Goal: Transaction & Acquisition: Book appointment/travel/reservation

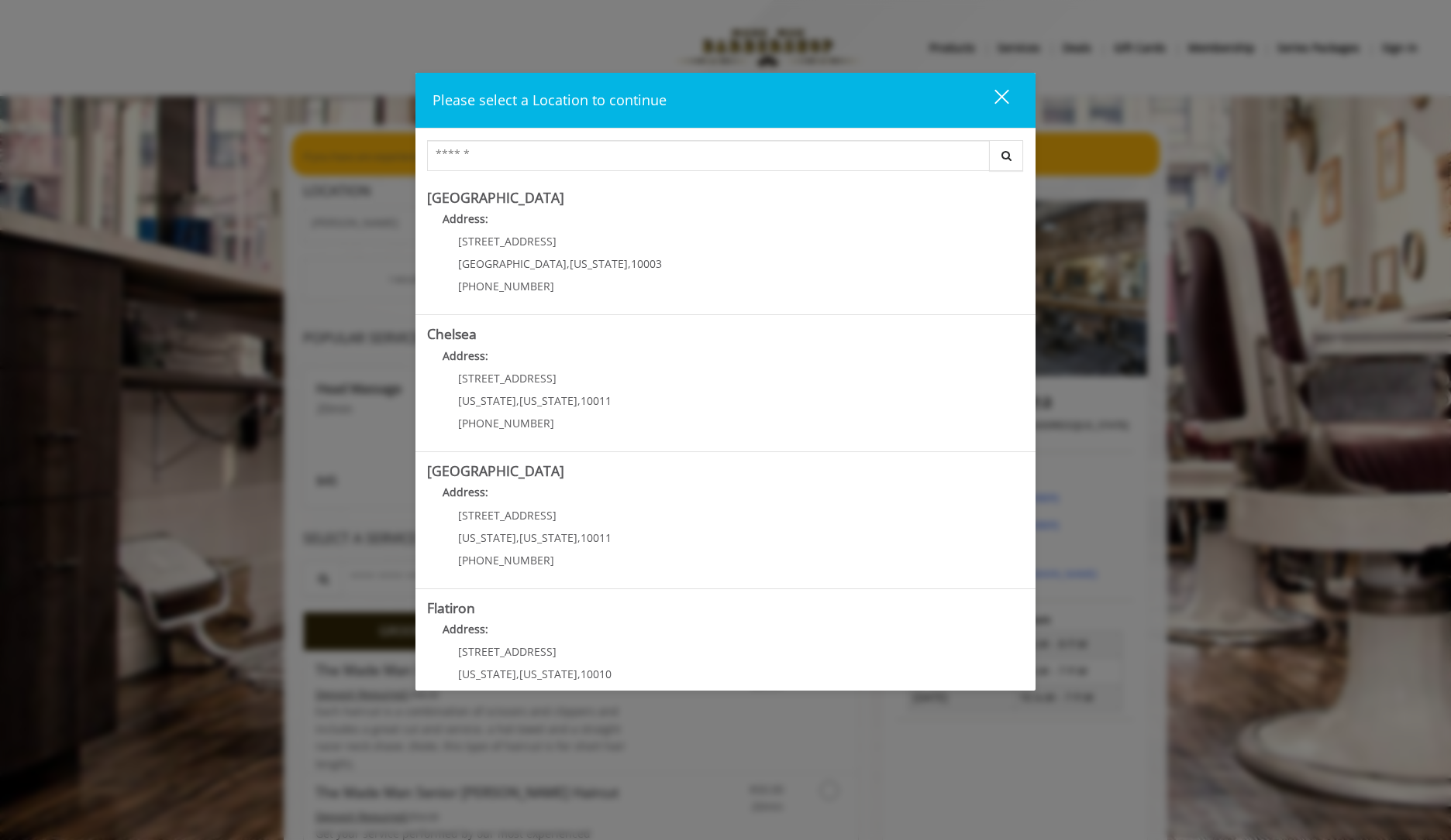
click at [998, 98] on div "close" at bounding box center [991, 99] width 31 height 23
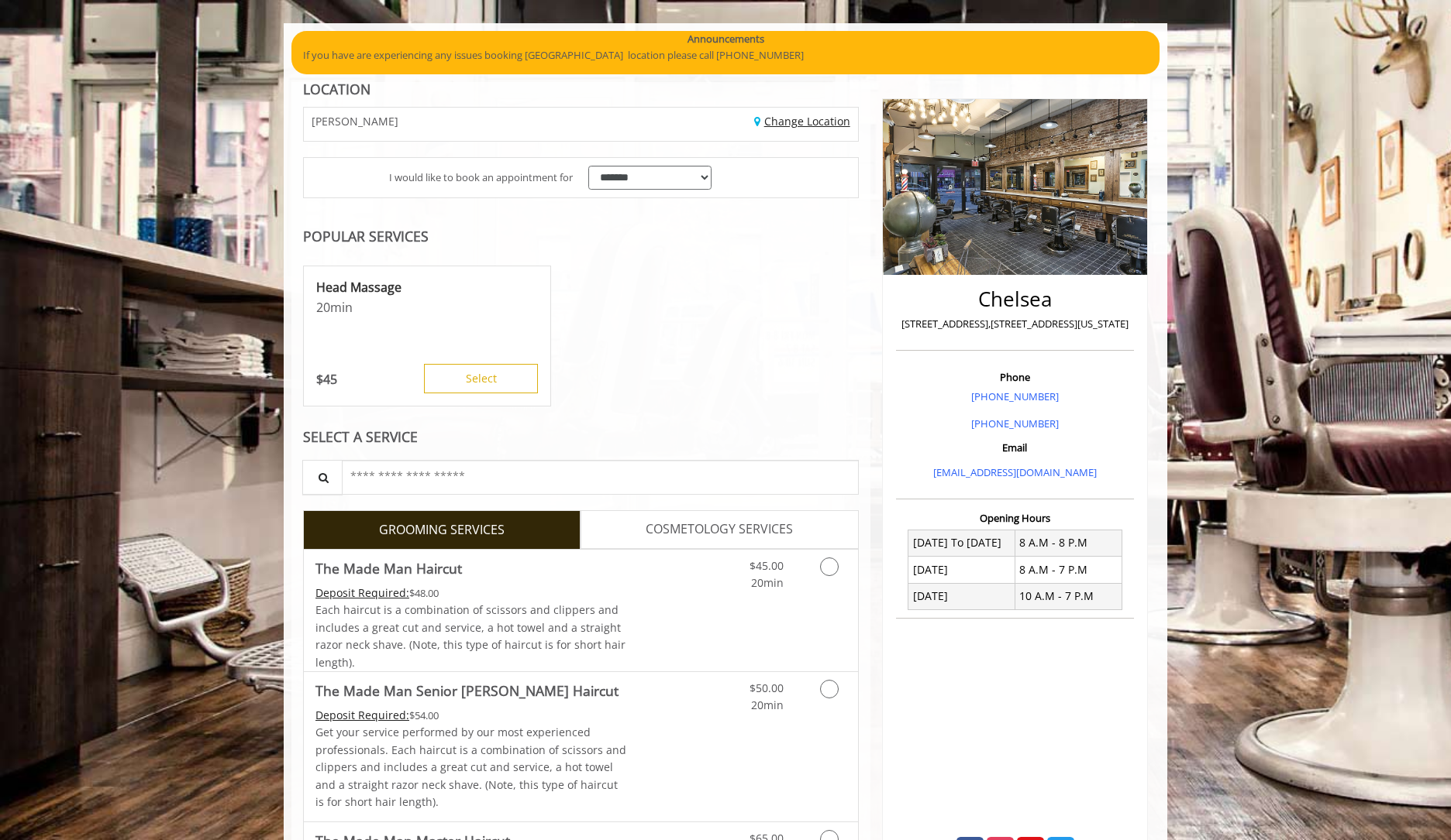
scroll to position [133, 0]
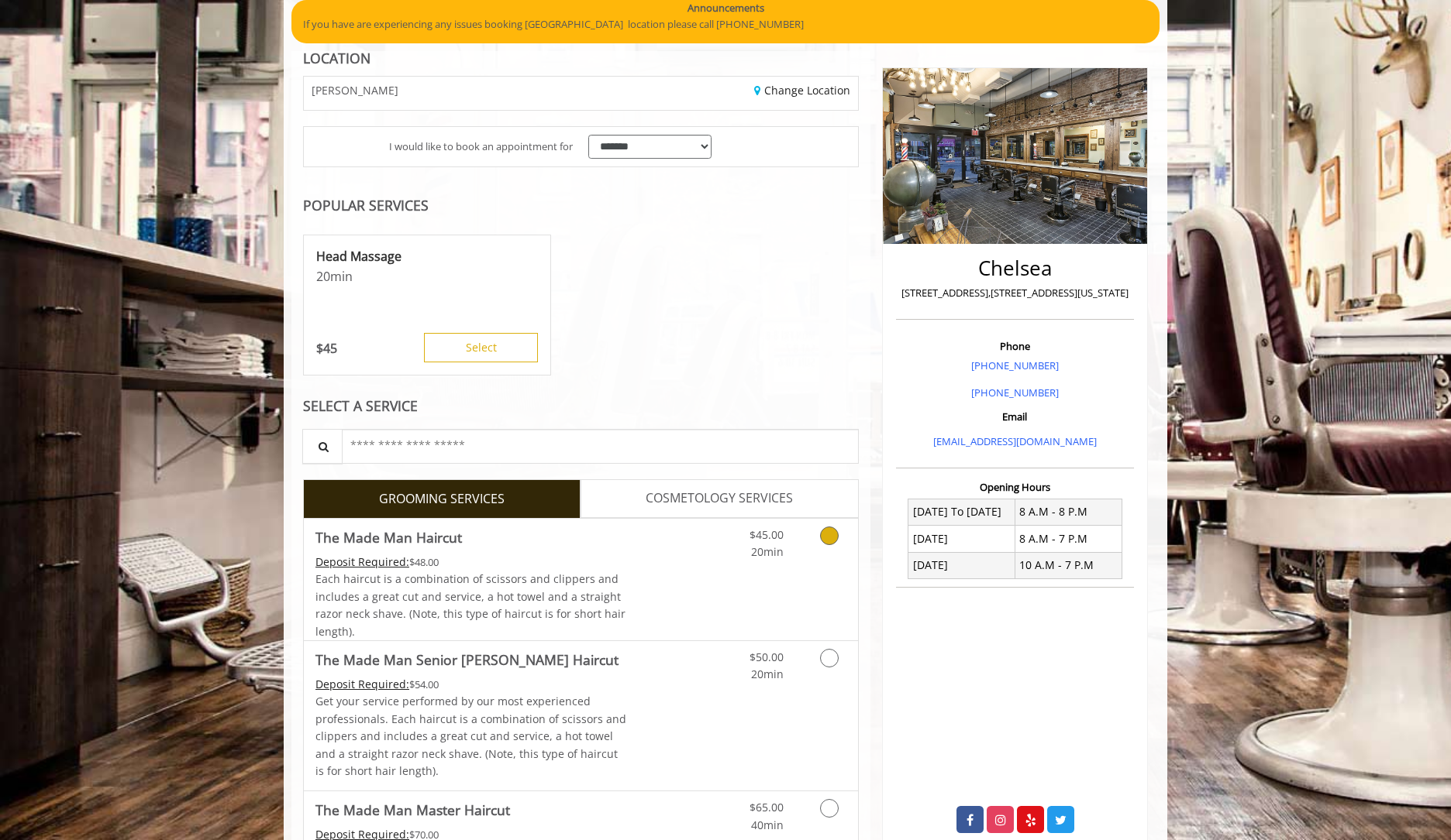
click at [830, 536] on icon "Grooming services" at bounding box center [829, 536] width 19 height 19
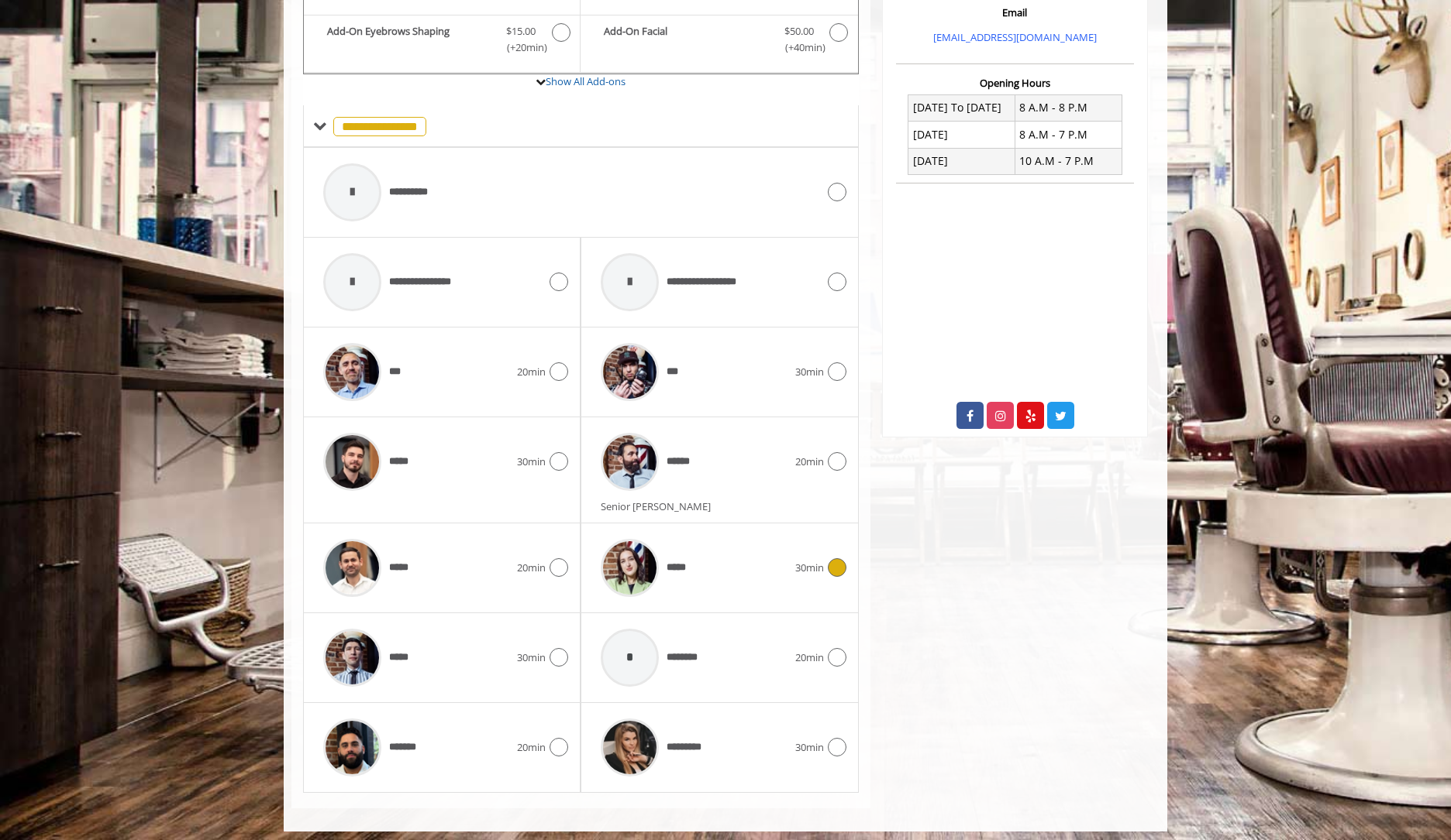
scroll to position [536, 0]
click at [562, 649] on icon at bounding box center [559, 659] width 19 height 19
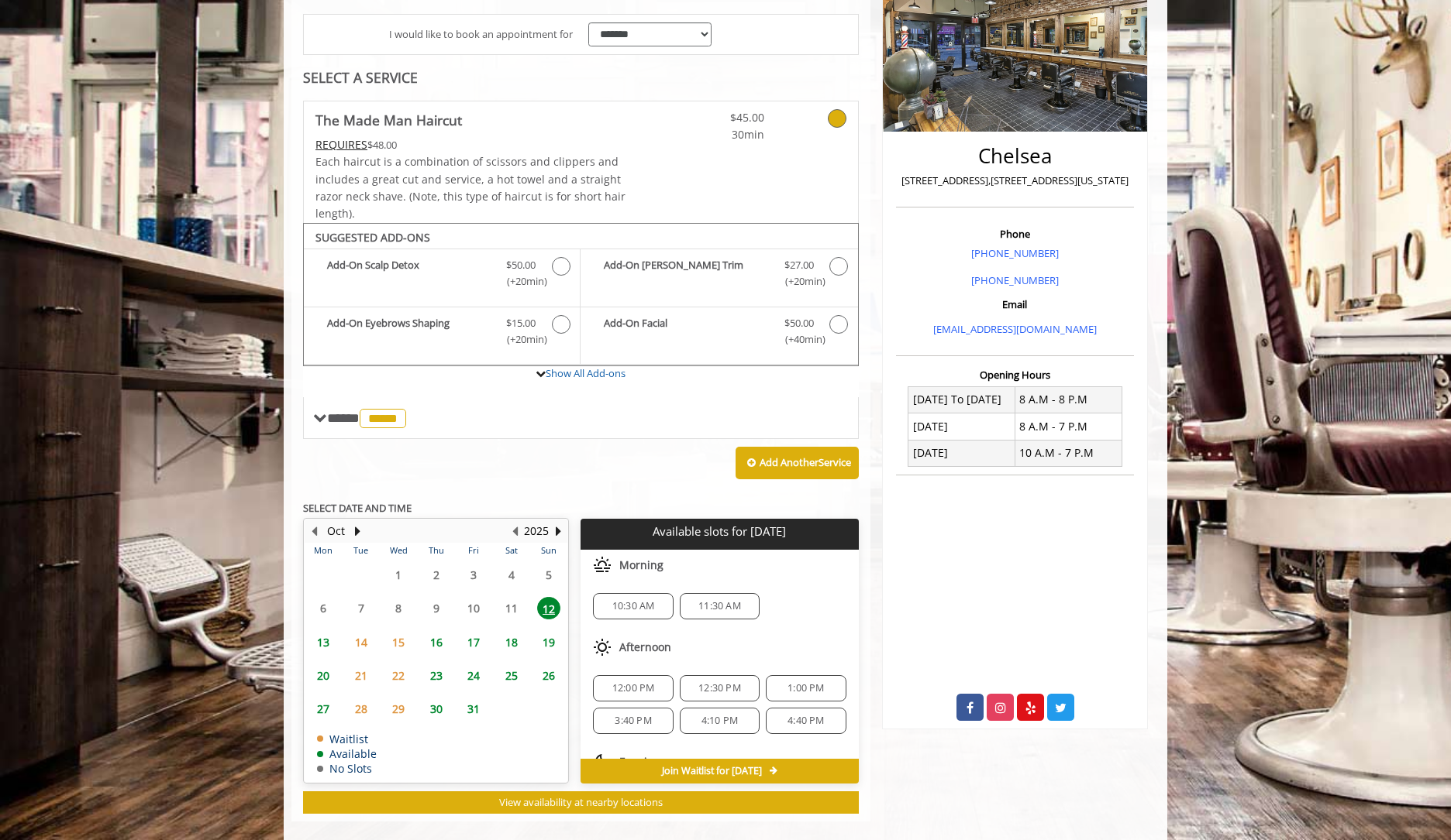
scroll to position [256, 0]
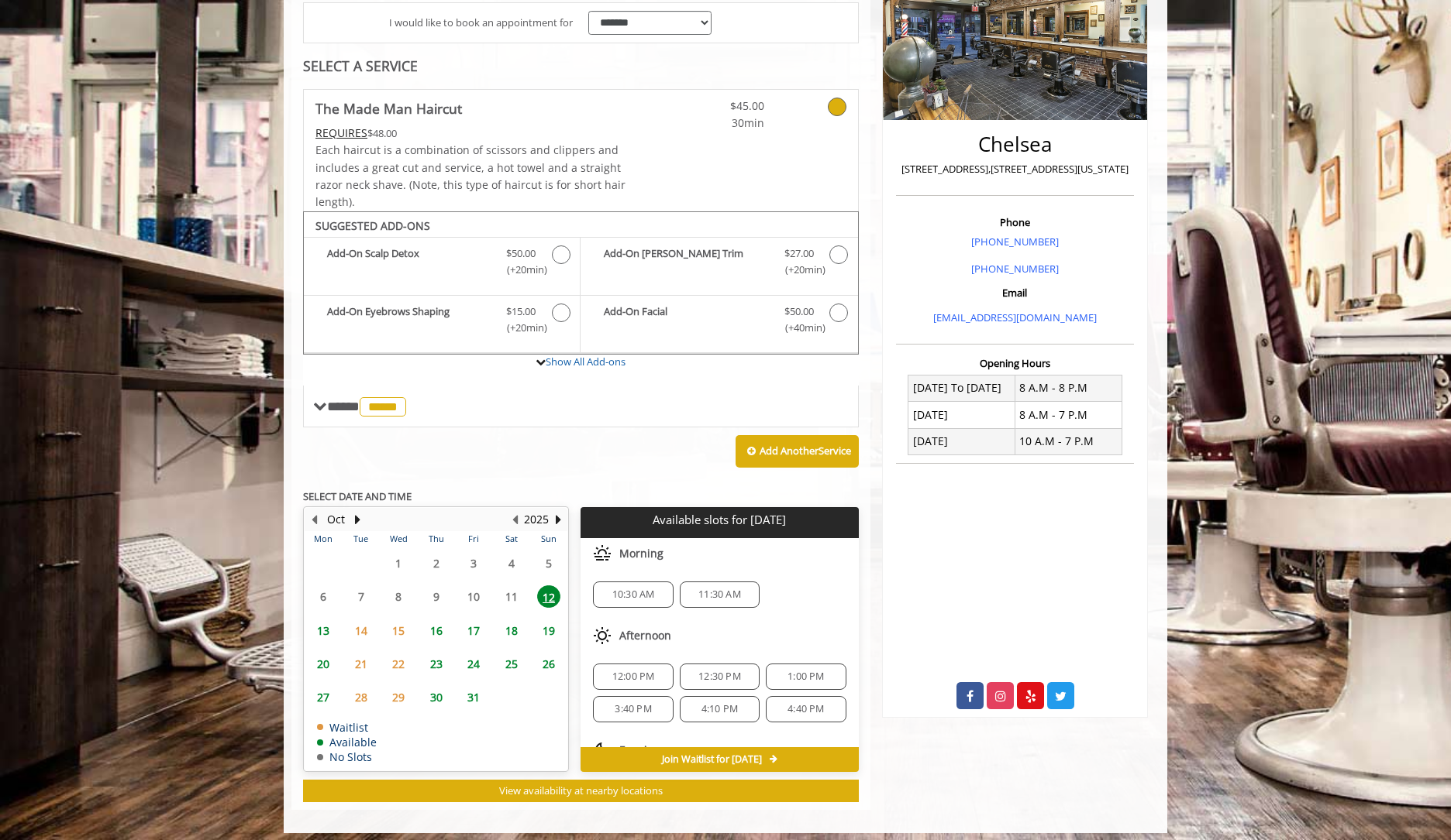
click at [720, 592] on span "11:30 AM" at bounding box center [720, 594] width 43 height 12
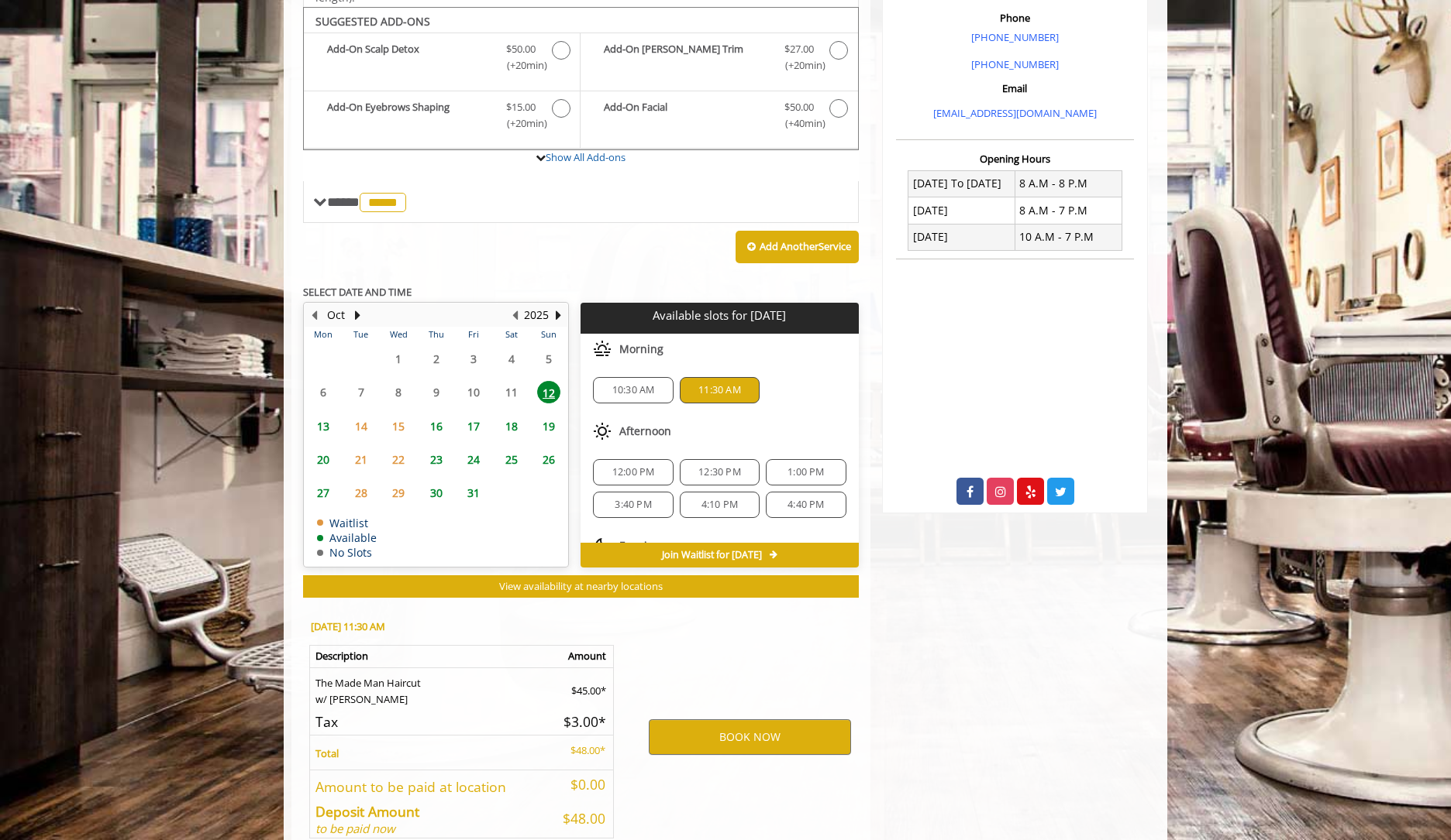
scroll to position [532, 0]
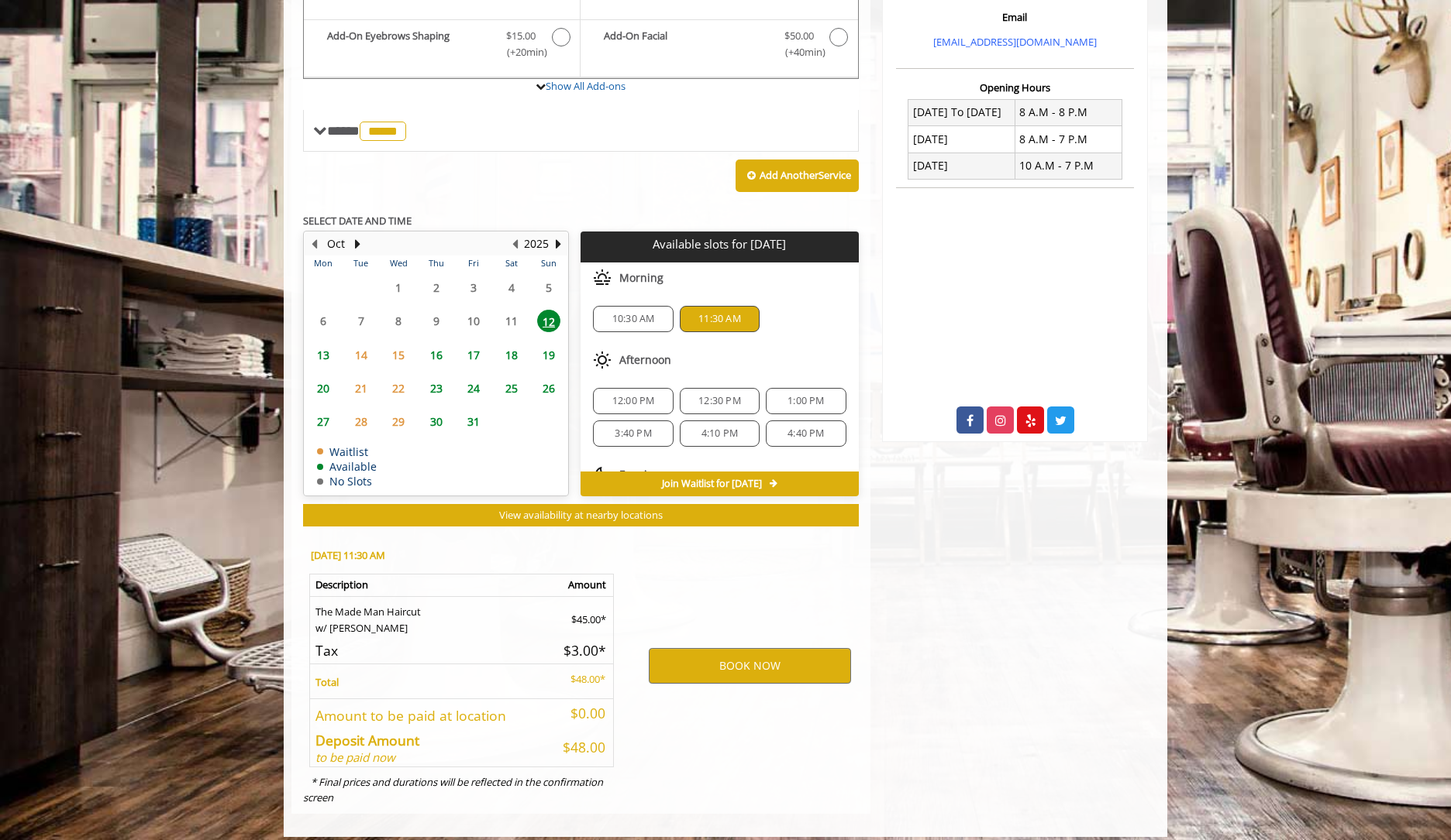
click at [624, 317] on span "10:30 AM" at bounding box center [634, 319] width 43 height 12
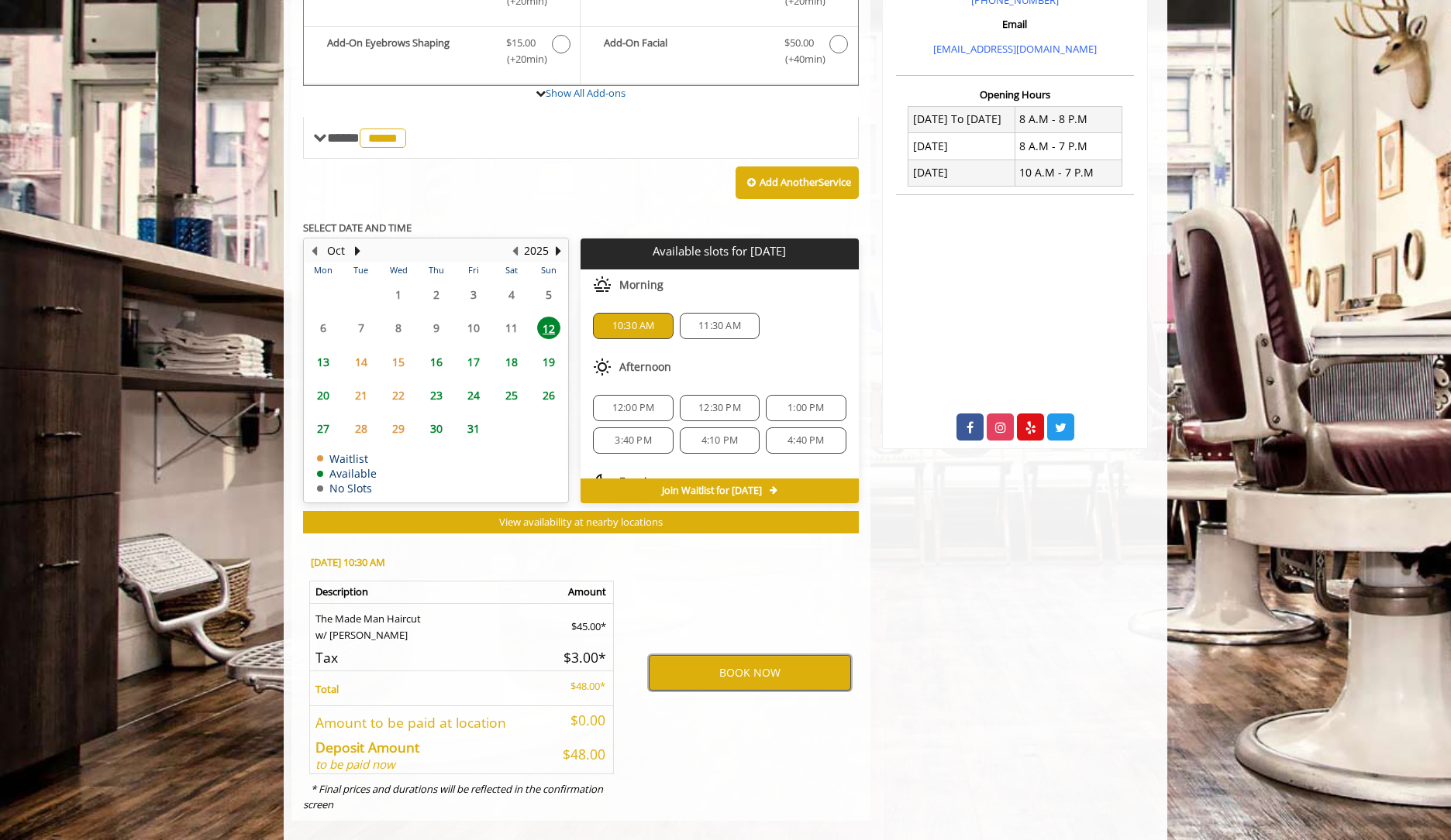
scroll to position [523, 0]
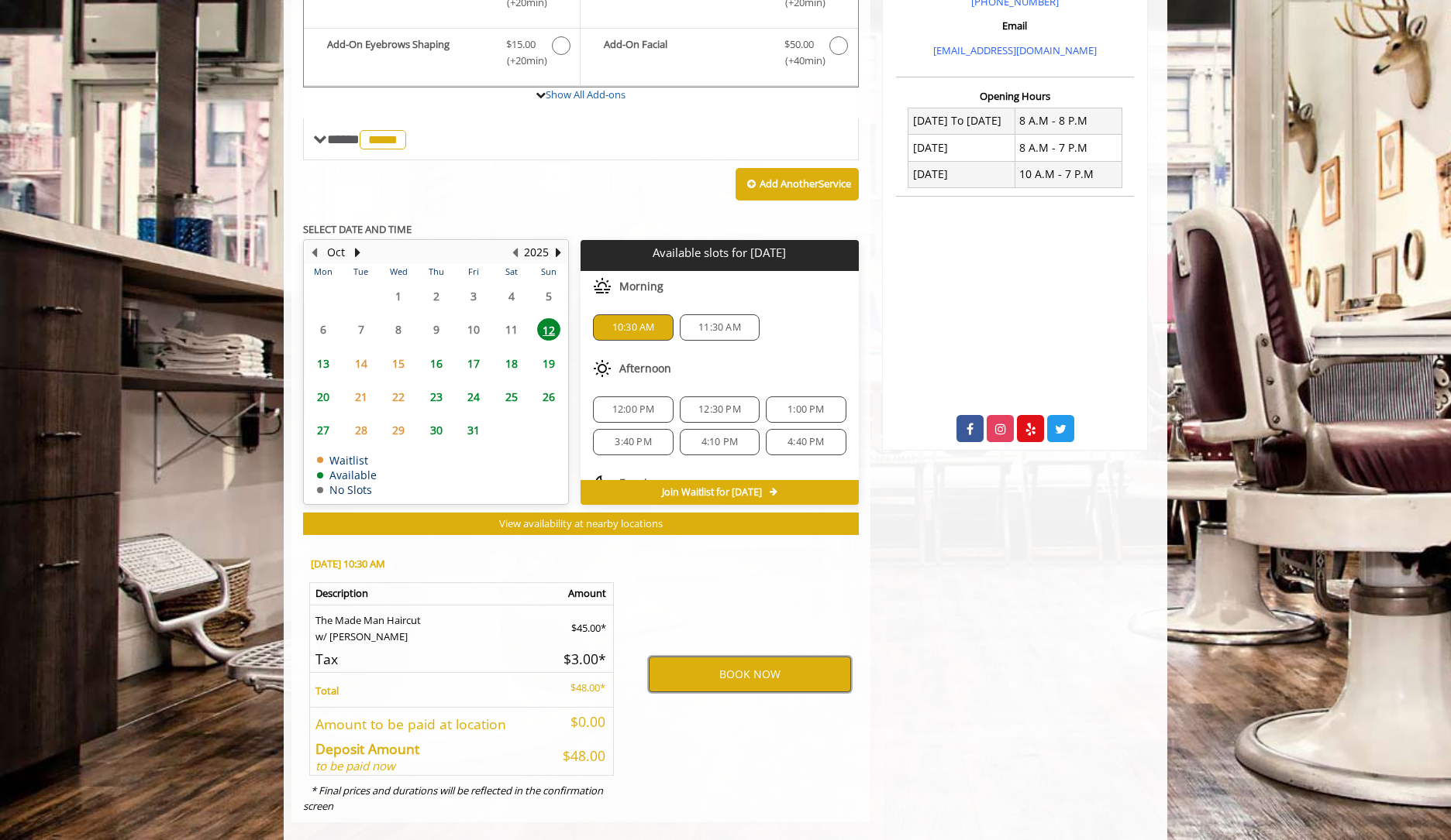
click at [738, 662] on button "BOOK NOW" at bounding box center [750, 675] width 202 height 36
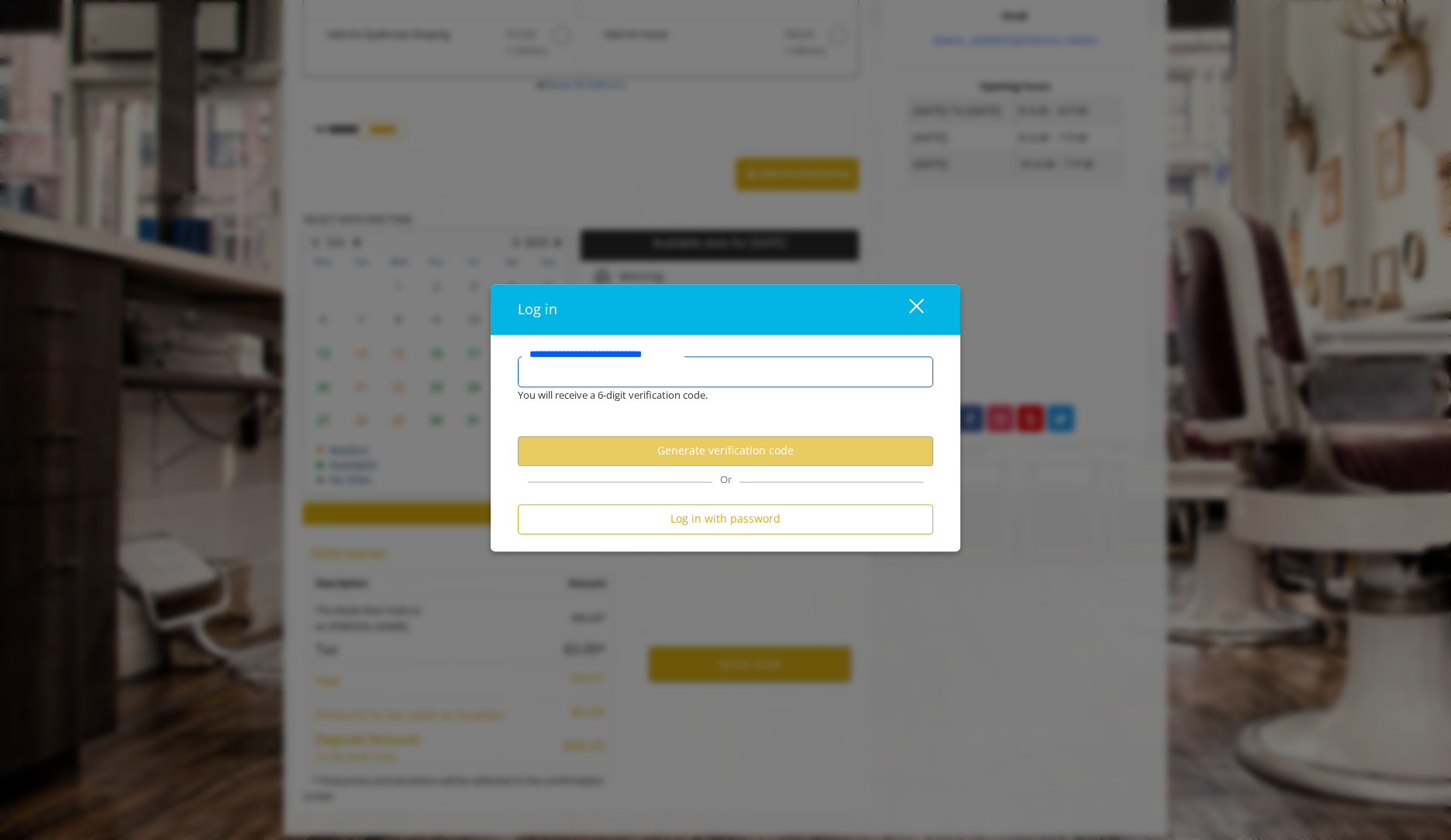
scroll to position [532, 0]
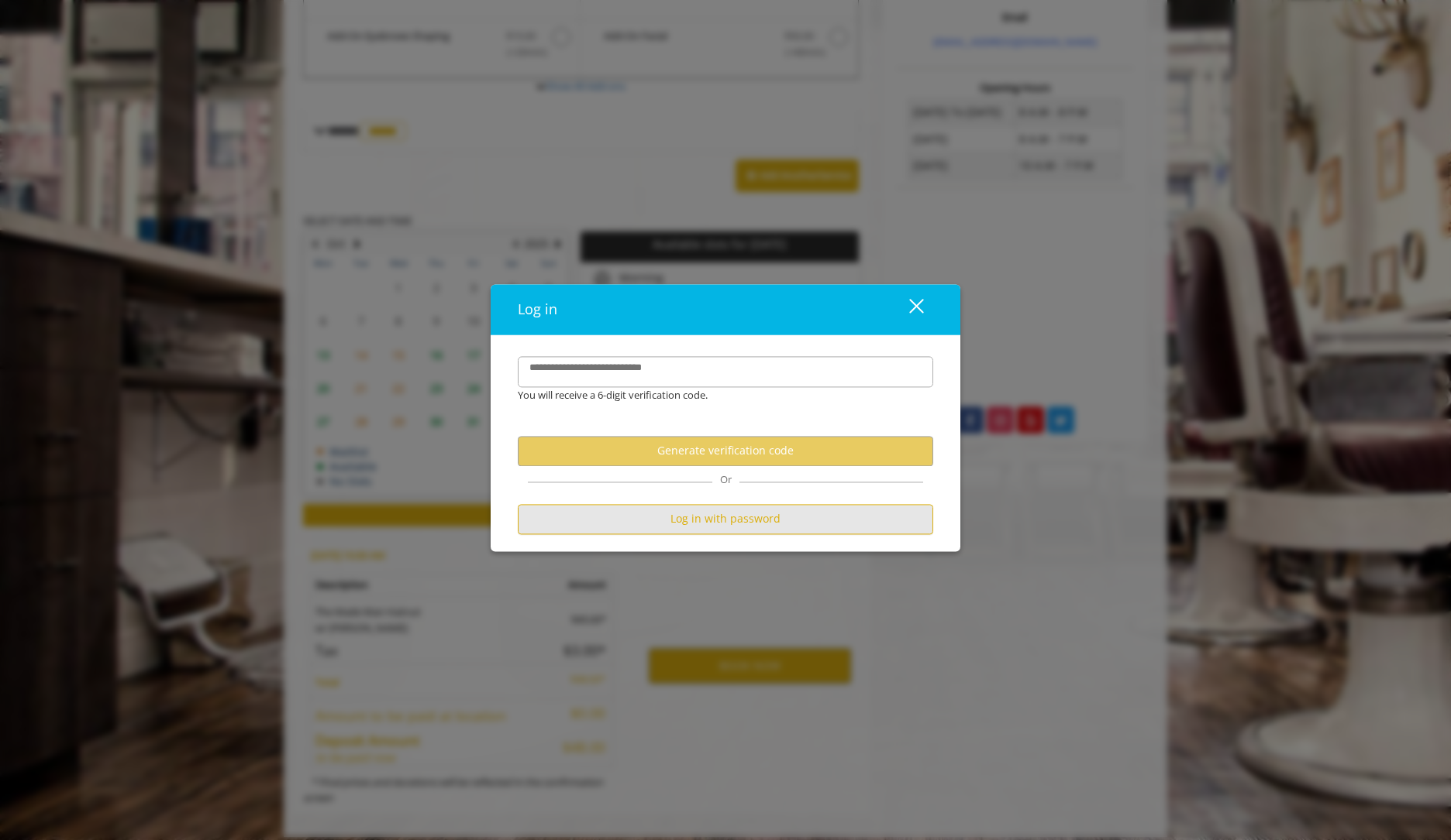
click at [724, 529] on button "Log in with password" at bounding box center [726, 520] width 415 height 30
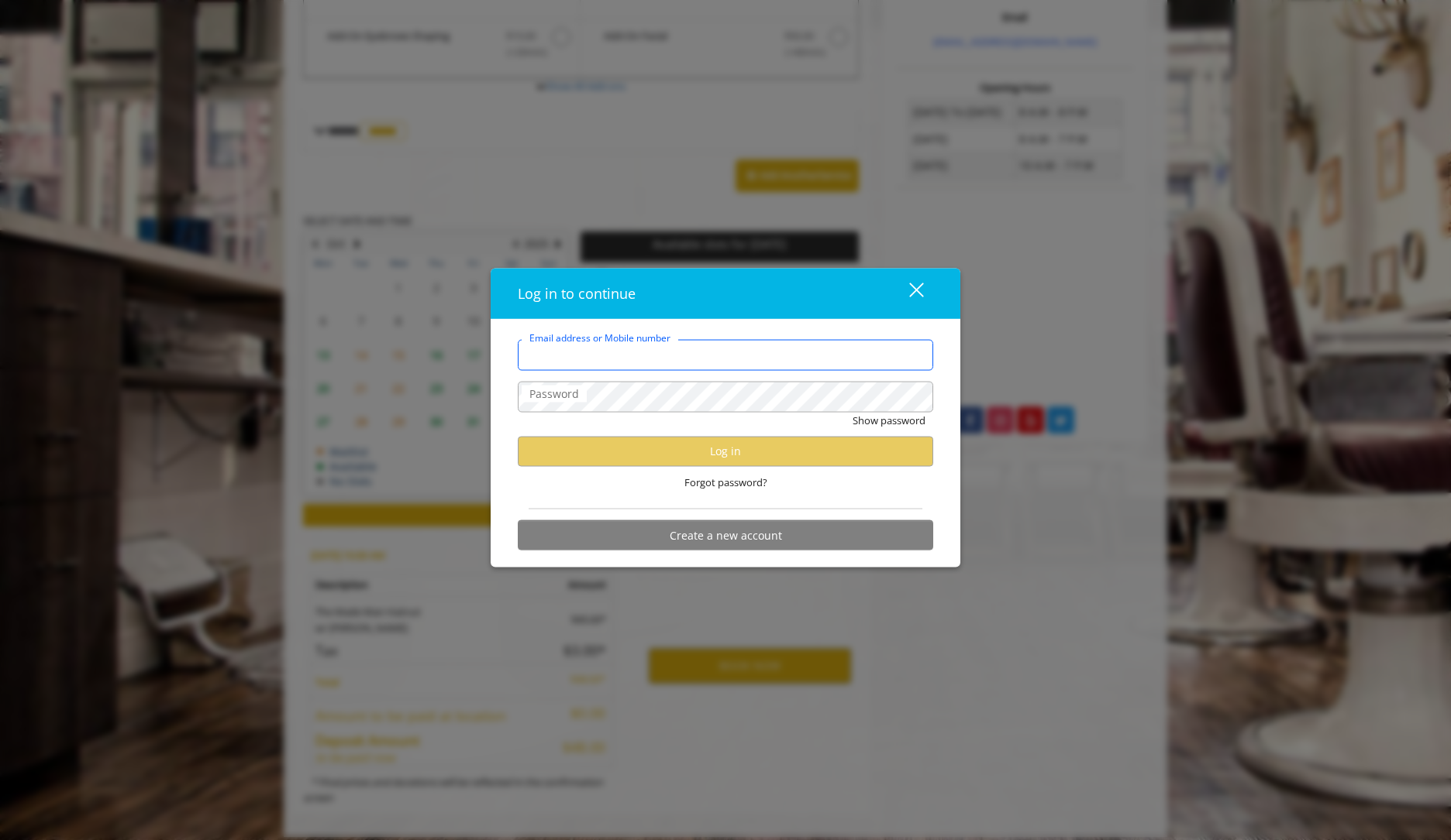
type input "**********"
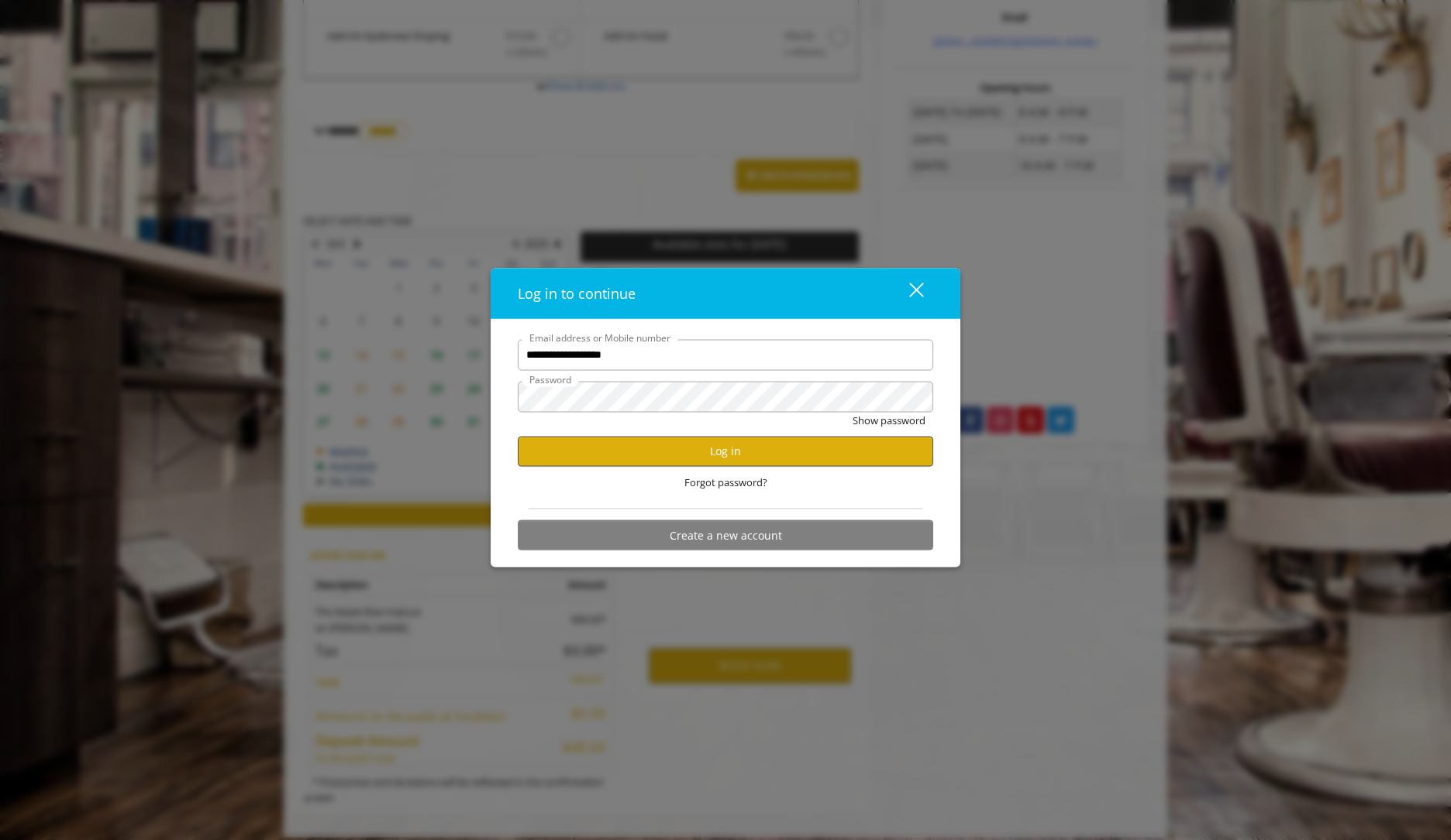
click at [726, 451] on button "Log in" at bounding box center [726, 451] width 415 height 30
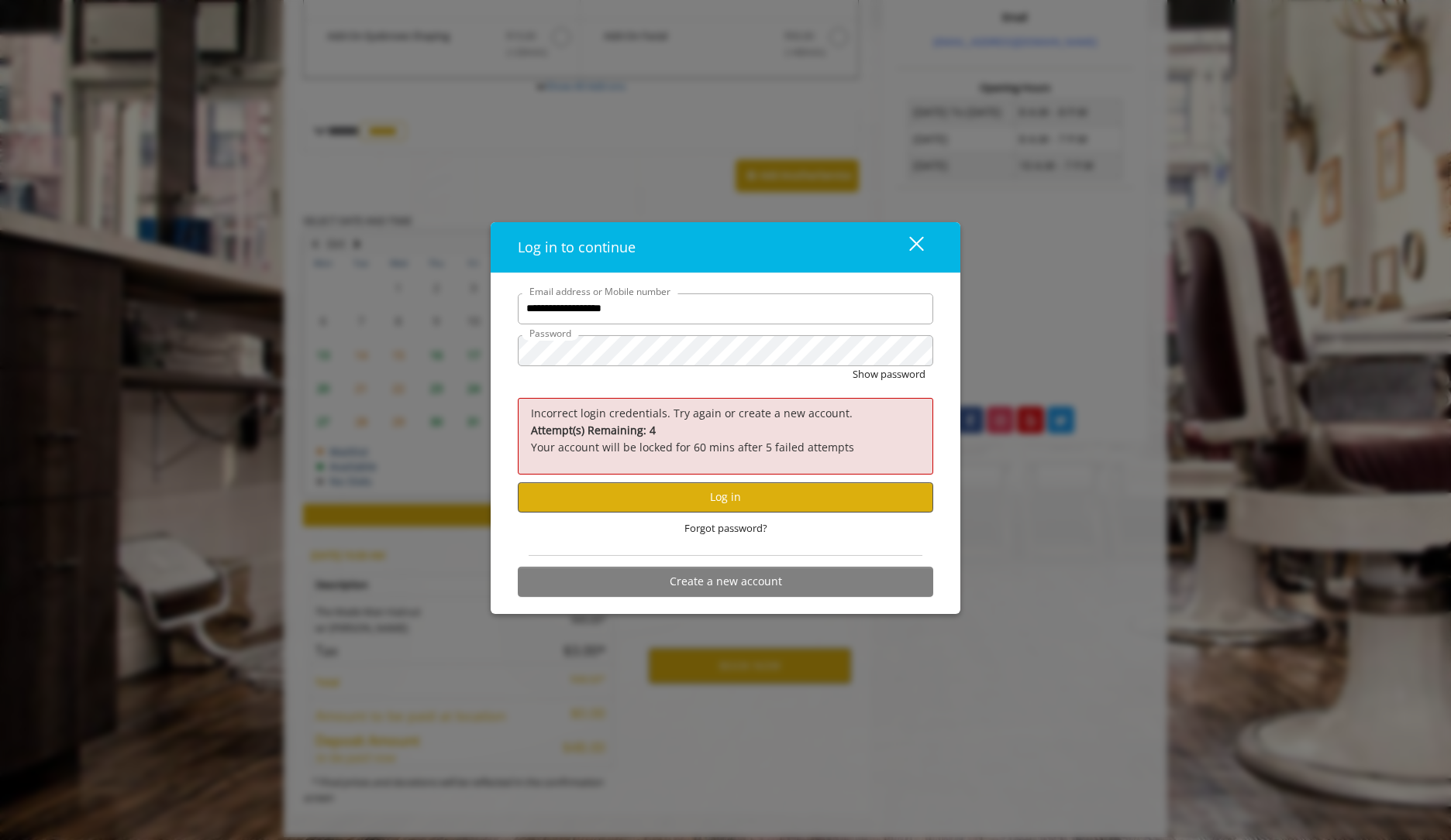
click at [736, 503] on button "Log in" at bounding box center [726, 497] width 415 height 30
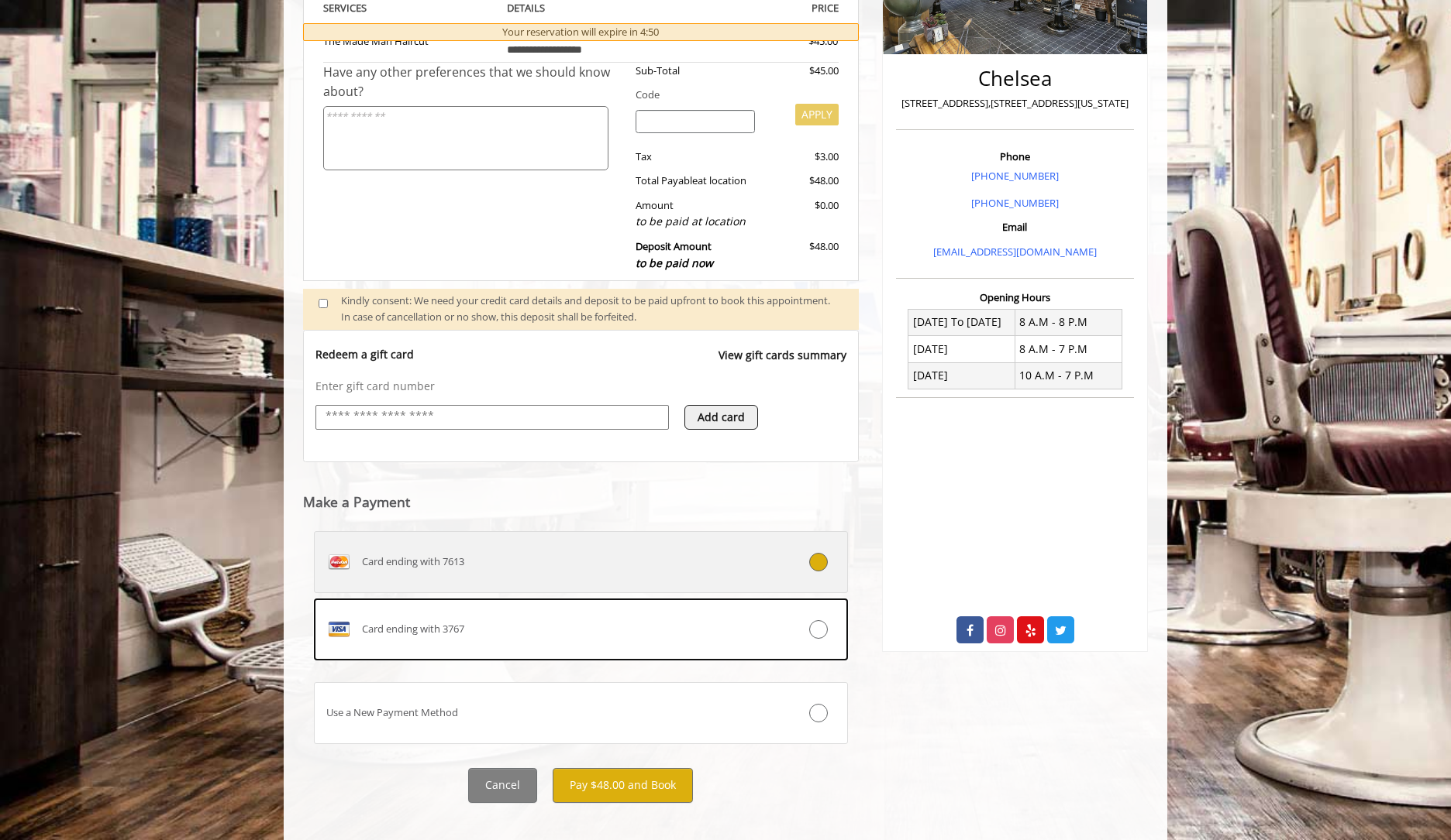
scroll to position [328, 0]
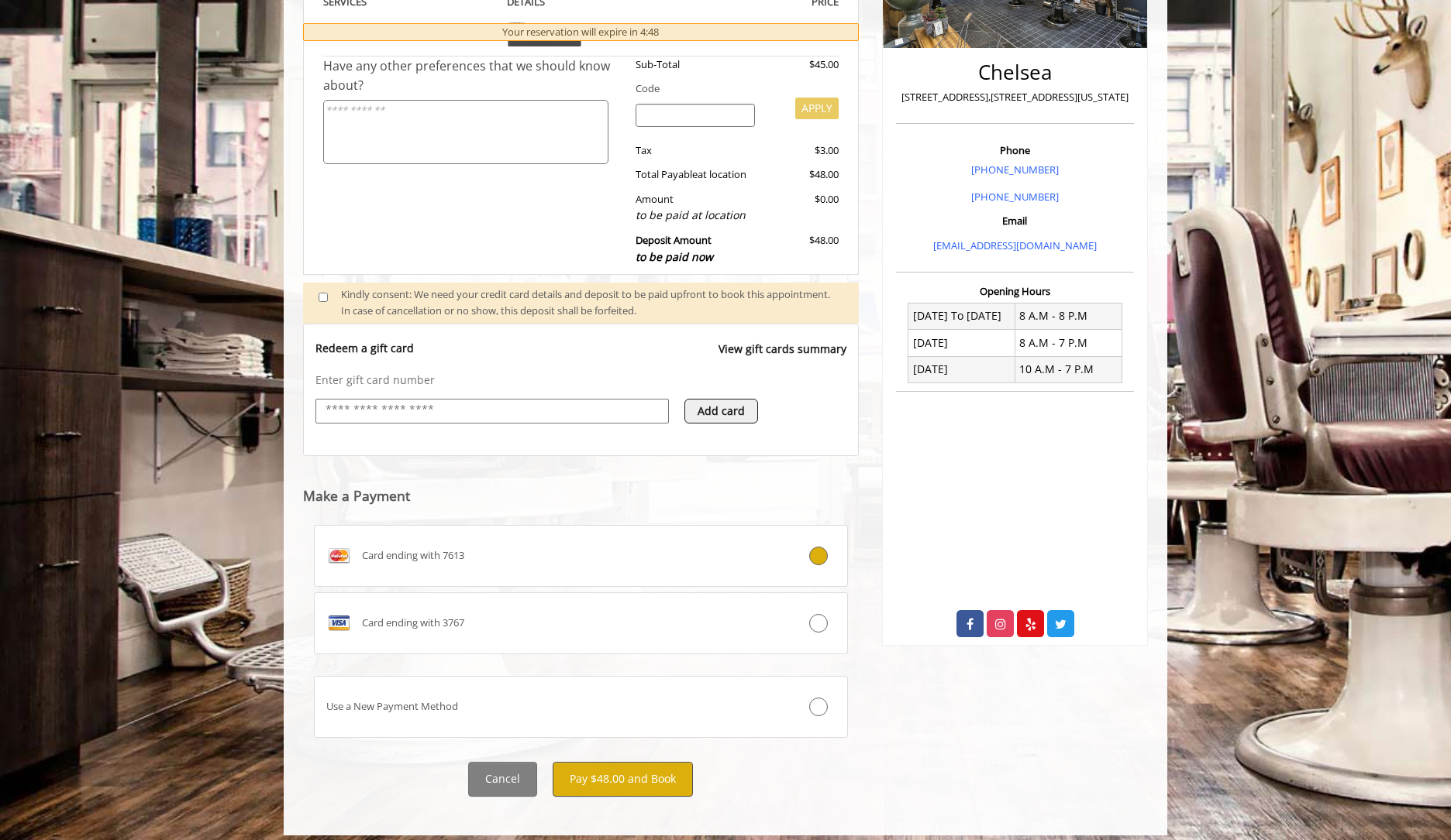
click at [630, 768] on button "Pay $48.00 and Book" at bounding box center [623, 779] width 140 height 35
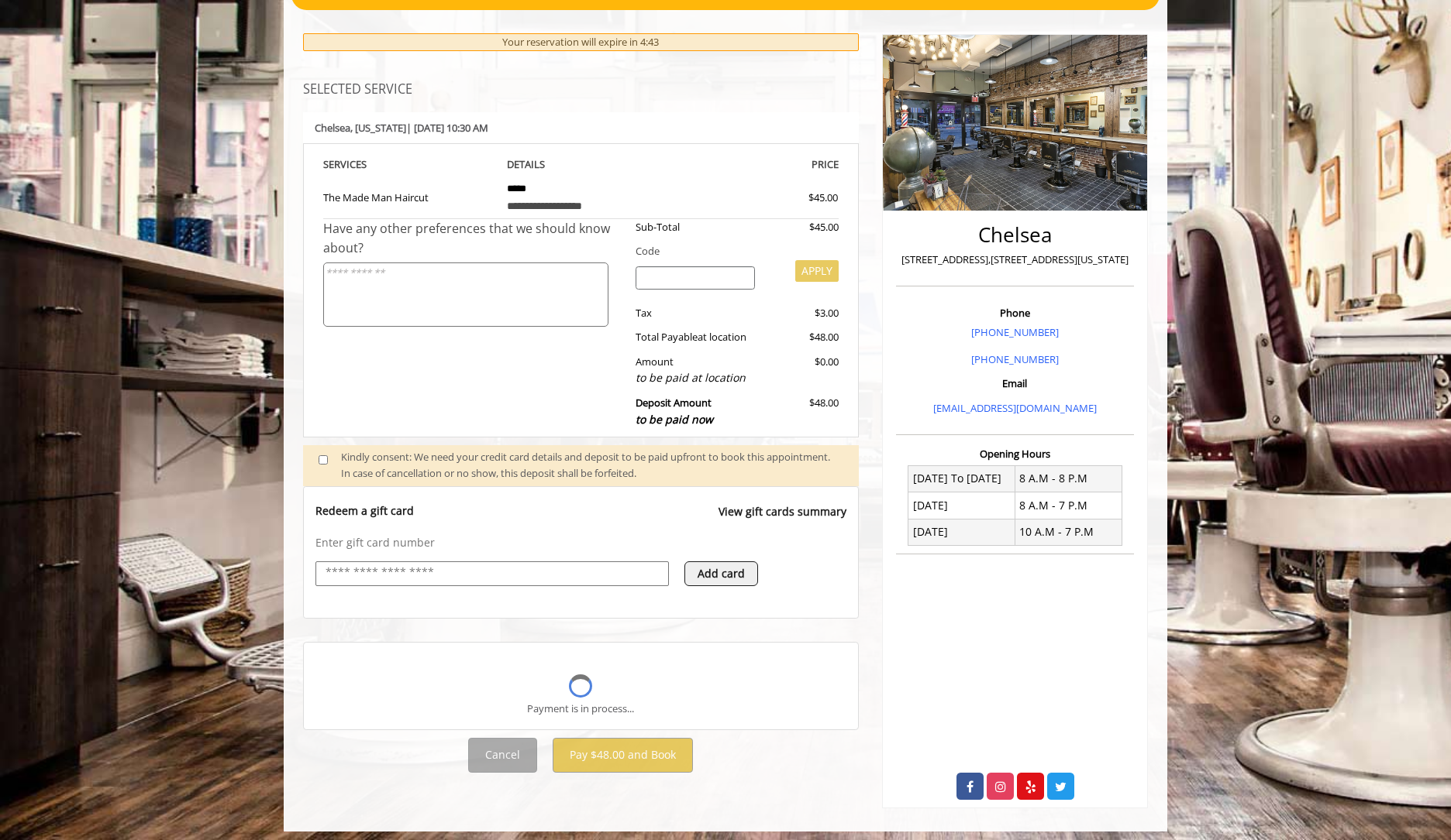
scroll to position [204, 0]
